Goal: Navigation & Orientation: Understand site structure

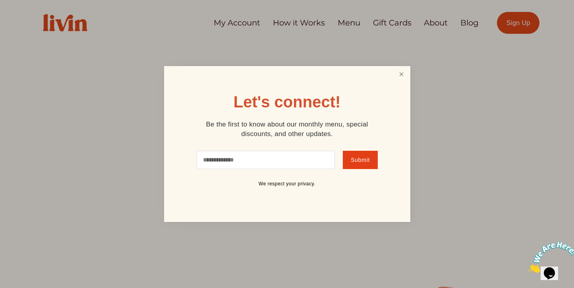
click at [403, 75] on link "Close" at bounding box center [401, 74] width 15 height 15
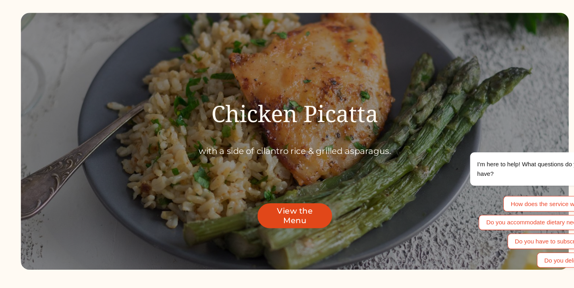
scroll to position [2528, 0]
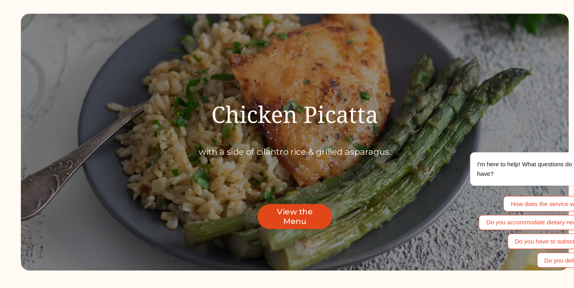
click at [298, 198] on link "View the Menu" at bounding box center [287, 199] width 69 height 23
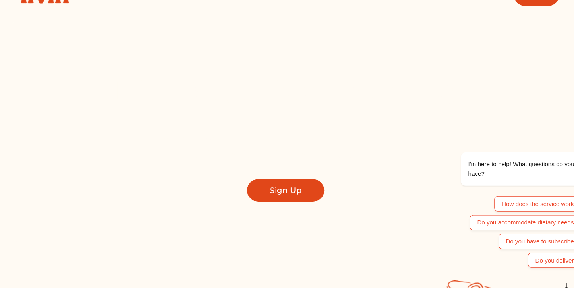
scroll to position [0, 0]
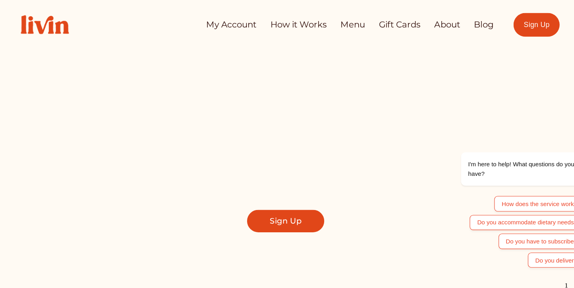
click at [349, 26] on link "Menu" at bounding box center [349, 22] width 23 height 15
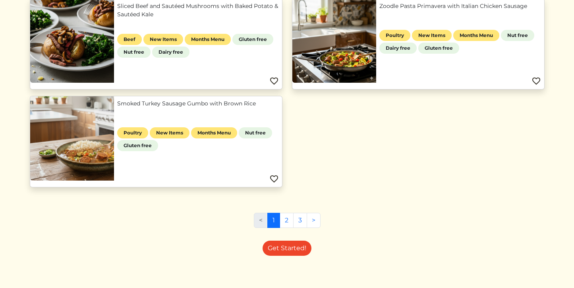
scroll to position [502, 0]
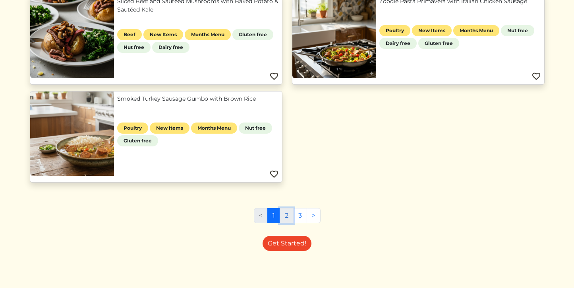
click at [286, 218] on link "2" at bounding box center [287, 215] width 14 height 15
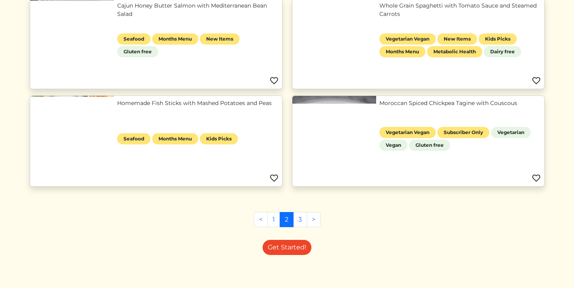
scroll to position [697, 0]
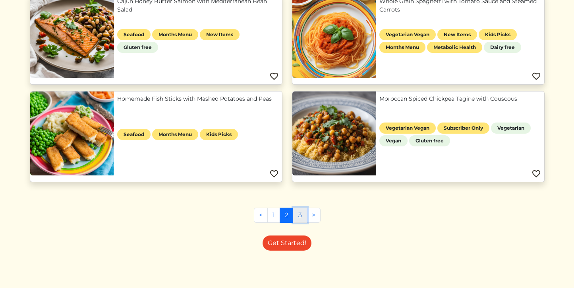
click at [299, 218] on link "3" at bounding box center [300, 214] width 14 height 15
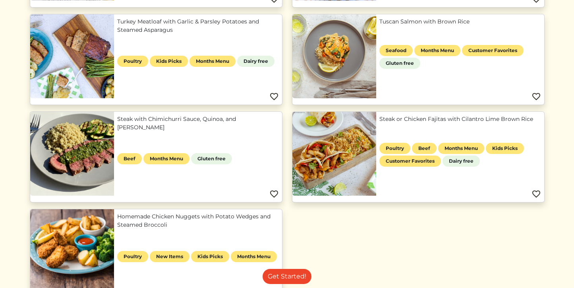
scroll to position [392, 0]
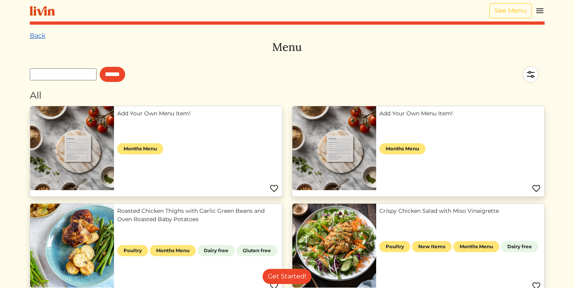
click at [41, 34] on link "Back" at bounding box center [38, 36] width 16 height 8
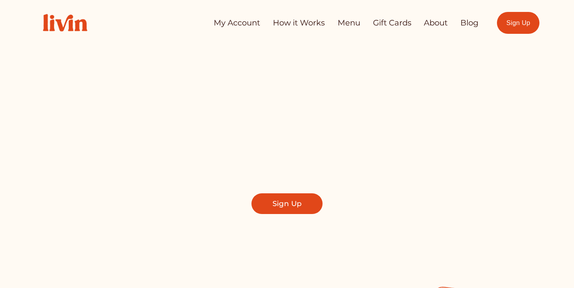
click at [303, 19] on link "How it Works" at bounding box center [299, 22] width 52 height 15
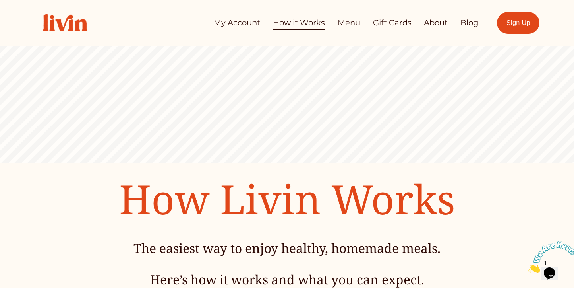
click at [433, 23] on link "About" at bounding box center [436, 22] width 24 height 15
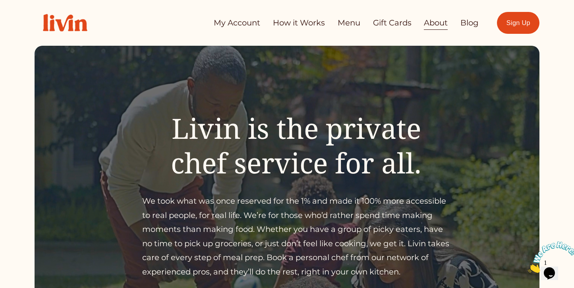
click at [459, 24] on nav "My Account How it Works Menu Gift Cards About Blog" at bounding box center [346, 22] width 265 height 15
click at [471, 25] on link "Blog" at bounding box center [470, 22] width 18 height 15
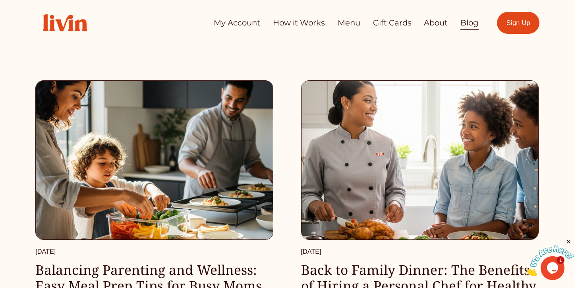
click at [343, 23] on link "Menu" at bounding box center [349, 22] width 23 height 15
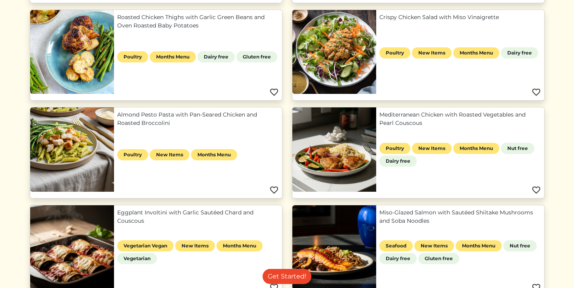
scroll to position [195, 0]
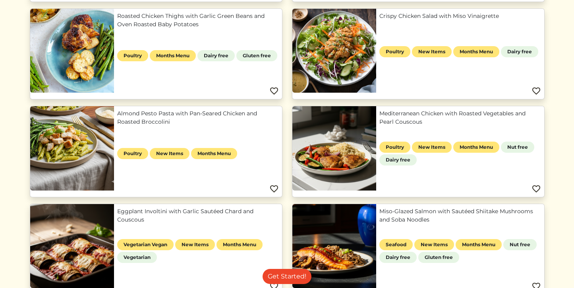
click at [117, 126] on link "Almond Pesto Pasta with Pan-Seared Chicken and Roasted Broccolini" at bounding box center [198, 117] width 162 height 17
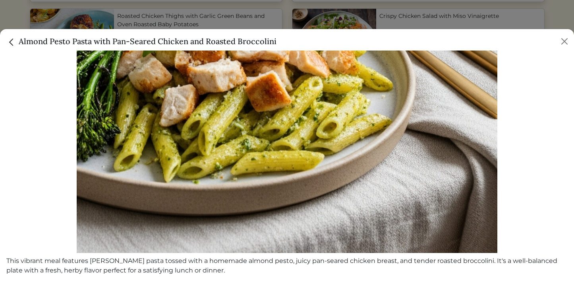
scroll to position [0, 0]
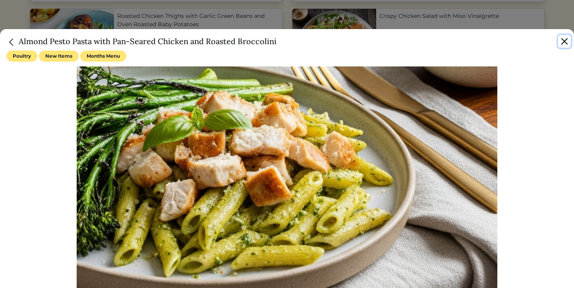
click at [561, 43] on button "Close" at bounding box center [564, 41] width 13 height 13
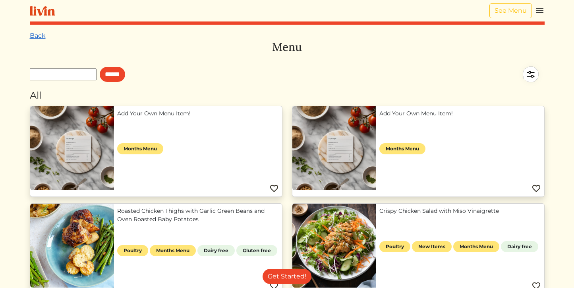
click at [36, 39] on link "Back" at bounding box center [38, 36] width 16 height 8
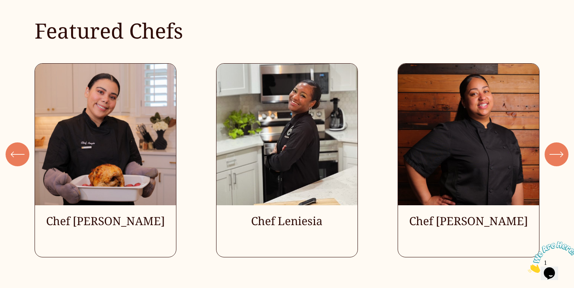
scroll to position [2128, 0]
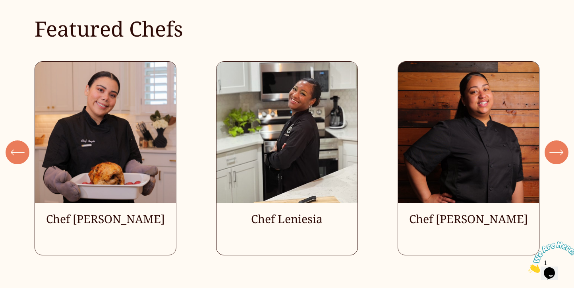
click at [558, 161] on div "\a \a \a Next\a \a" at bounding box center [557, 152] width 24 height 24
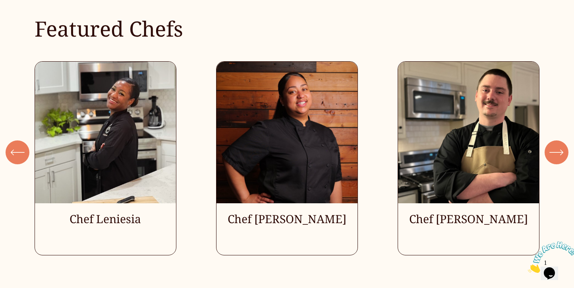
click at [558, 159] on button "\a \a \a Next\a \a" at bounding box center [557, 152] width 24 height 24
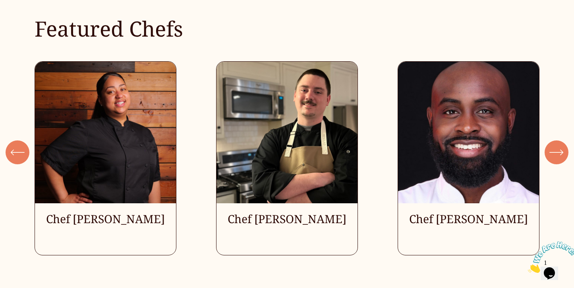
click at [557, 158] on icon "\a \a \a Next\a \a" at bounding box center [557, 152] width 14 height 14
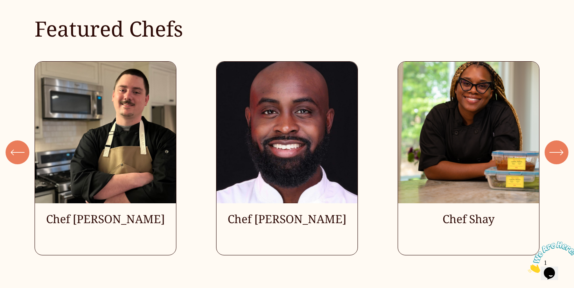
click at [557, 158] on icon "\a \a \a Next\a \a" at bounding box center [557, 152] width 14 height 14
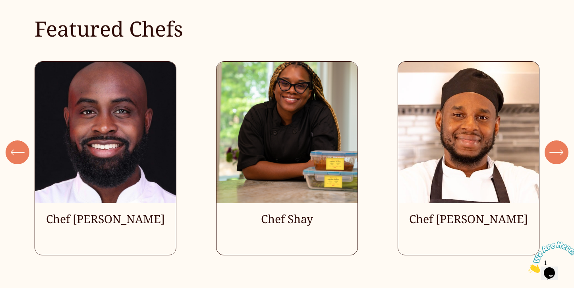
click at [557, 158] on icon "\a \a \a Next\a \a" at bounding box center [557, 152] width 14 height 14
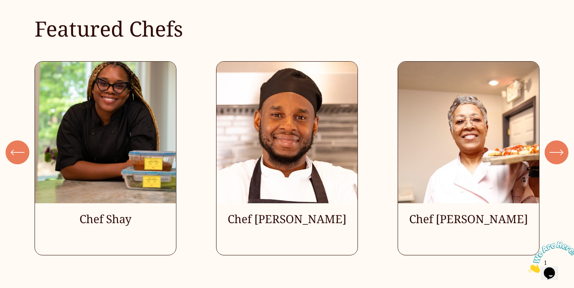
click at [557, 158] on icon "\a \a \a Next\a \a" at bounding box center [557, 152] width 14 height 14
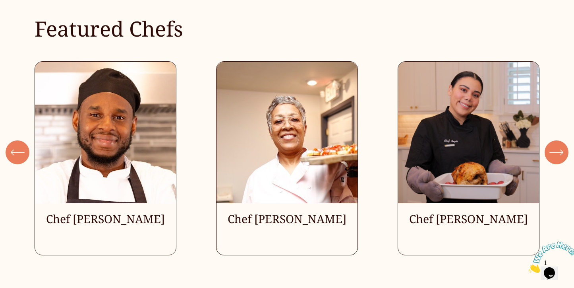
click at [557, 158] on icon "\a \a \a Next\a \a" at bounding box center [557, 152] width 14 height 14
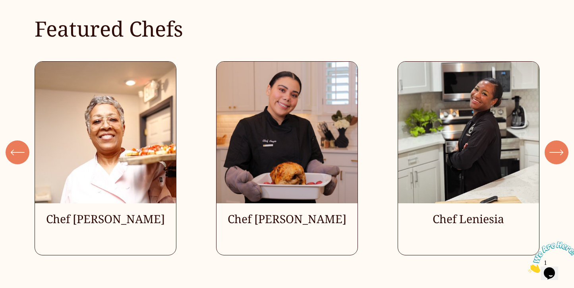
click at [557, 159] on icon "\a \a \a Next\a \a" at bounding box center [557, 152] width 14 height 14
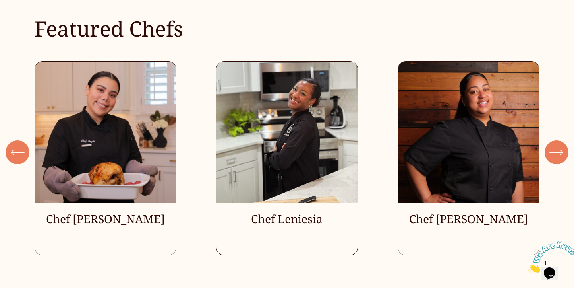
click at [557, 159] on icon "\a \a \a Next\a \a" at bounding box center [557, 152] width 14 height 14
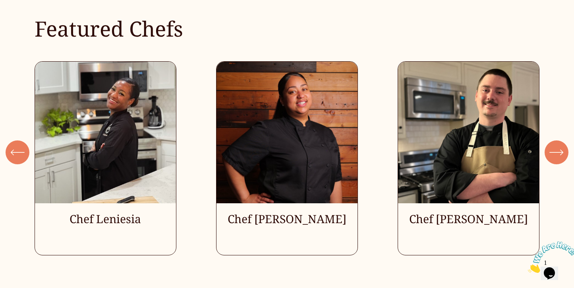
click at [557, 159] on icon "\a \a \a Next\a \a" at bounding box center [557, 152] width 14 height 14
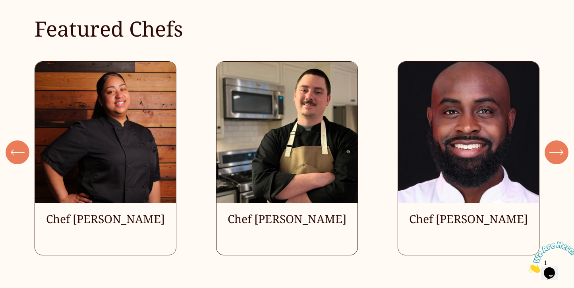
click at [513, 158] on ul "Chef [PERSON_NAME] Chef Leniesia" at bounding box center [287, 158] width 505 height 194
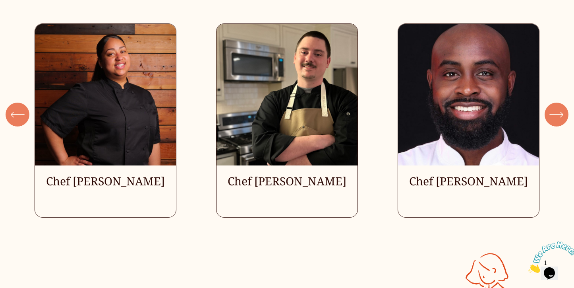
scroll to position [2169, 0]
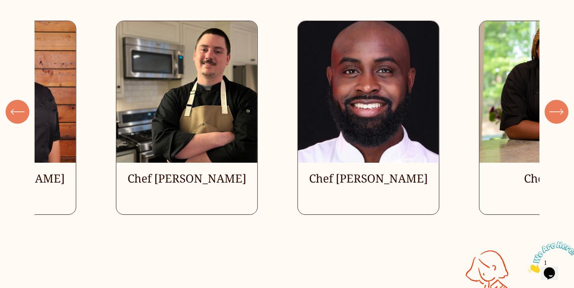
drag, startPoint x: 432, startPoint y: 192, endPoint x: 350, endPoint y: 204, distance: 83.1
click at [349, 204] on ul "Chef [PERSON_NAME] Chef Leniesia" at bounding box center [287, 118] width 505 height 194
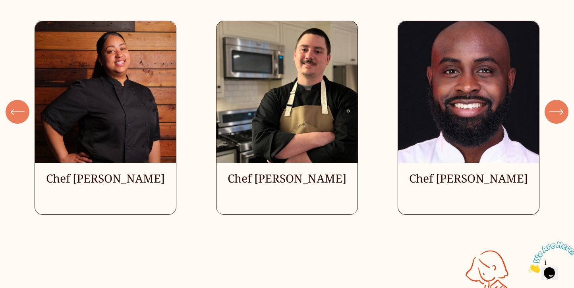
click at [393, 169] on ul "Chef [PERSON_NAME] Chef Leniesia" at bounding box center [287, 118] width 505 height 194
click at [452, 174] on ul "Chef [PERSON_NAME] Chef Leniesia" at bounding box center [287, 118] width 505 height 194
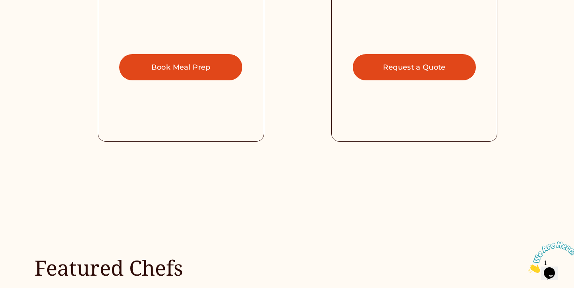
scroll to position [1887, 0]
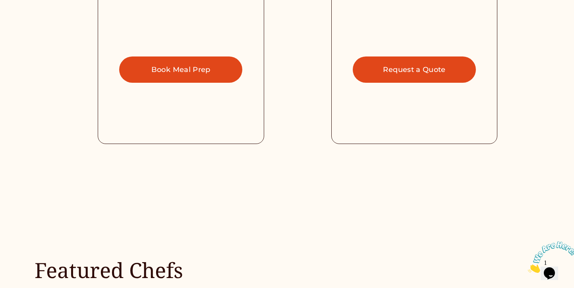
click at [556, 265] on img at bounding box center [552, 256] width 49 height 31
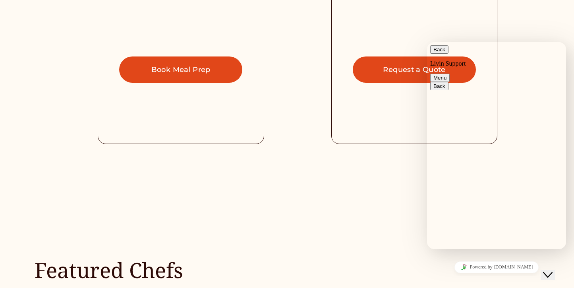
click at [553, 270] on icon "Close Chat This icon closes the chat window." at bounding box center [548, 275] width 10 height 10
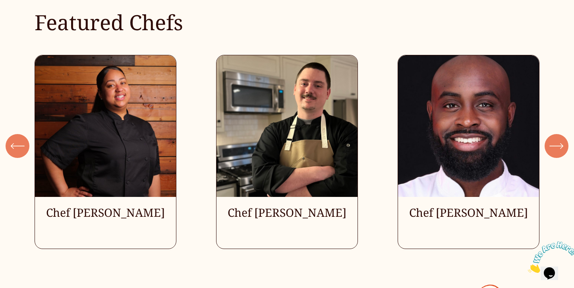
scroll to position [2136, 0]
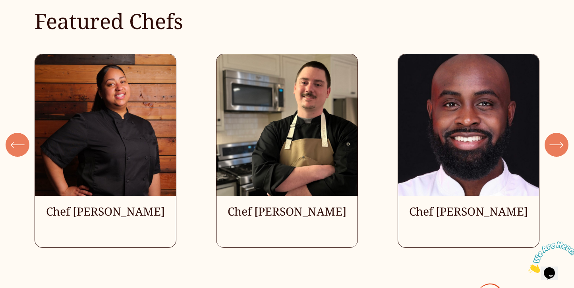
click at [275, 166] on ul "Chef [PERSON_NAME] Chef Leniesia" at bounding box center [287, 151] width 505 height 194
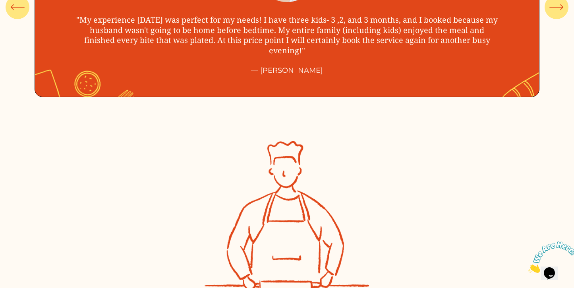
scroll to position [3157, 0]
